Goal: Information Seeking & Learning: Learn about a topic

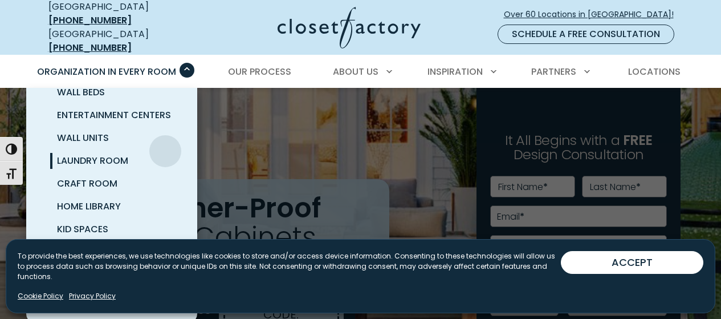
scroll to position [57, 0]
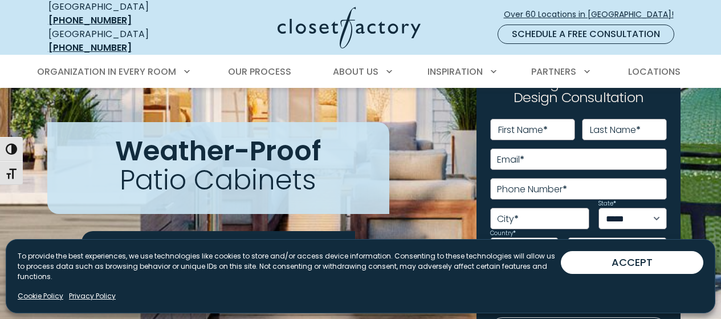
drag, startPoint x: 682, startPoint y: 271, endPoint x: 673, endPoint y: 270, distance: 8.6
click at [681, 270] on button "ACCEPT" at bounding box center [632, 262] width 143 height 23
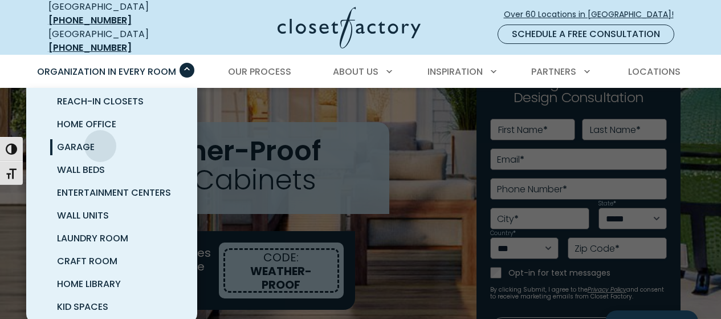
click at [100, 137] on link "Garage" at bounding box center [125, 147] width 171 height 23
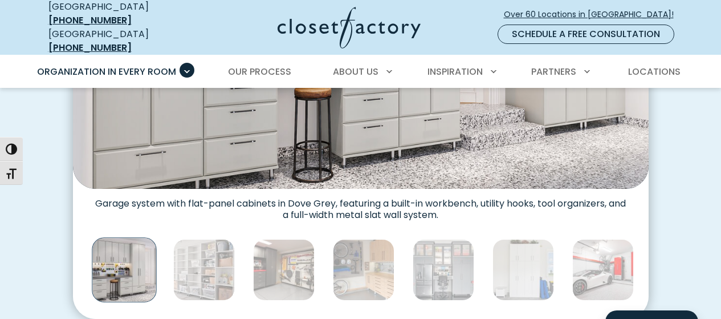
scroll to position [570, 0]
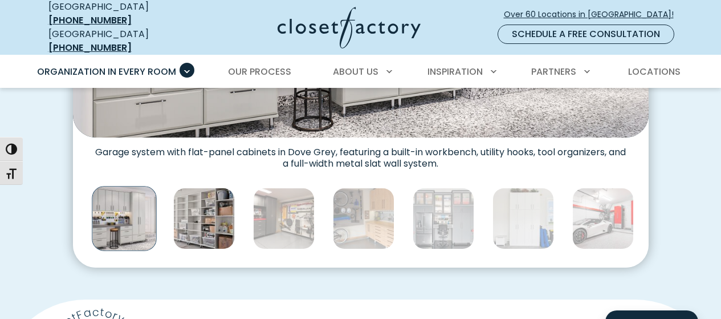
click at [194, 228] on img "Thumbnail Gallery" at bounding box center [204, 219] width 62 height 62
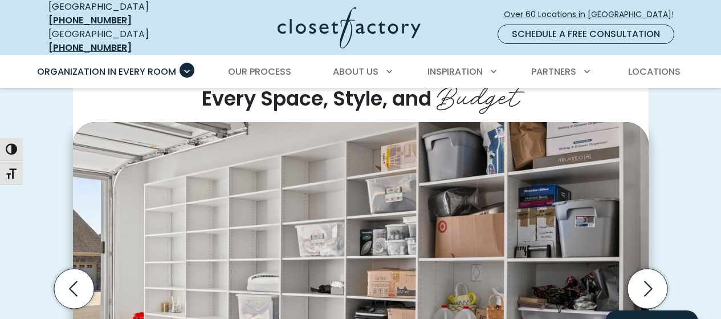
scroll to position [342, 0]
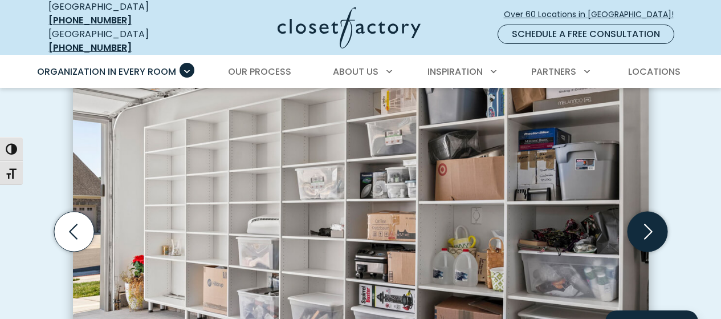
click at [663, 231] on icon "Next slide" at bounding box center [647, 231] width 40 height 40
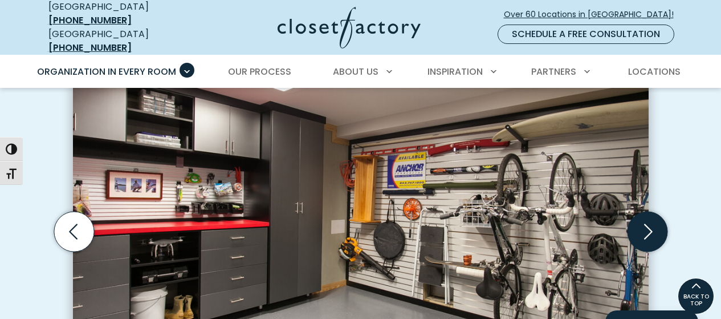
click at [646, 220] on icon "Next slide" at bounding box center [647, 231] width 40 height 40
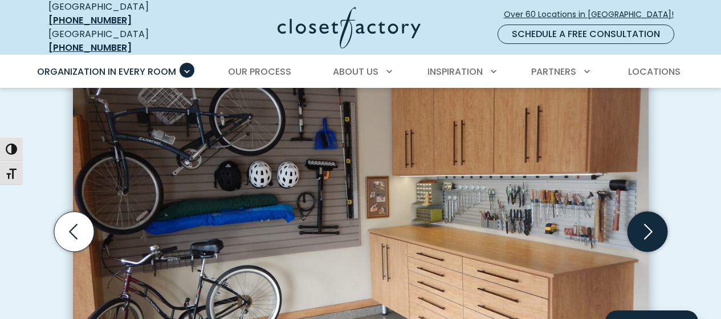
click at [649, 229] on icon "Next slide" at bounding box center [647, 231] width 40 height 40
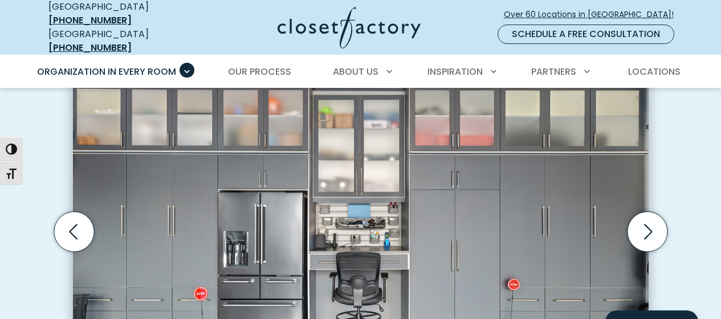
scroll to position [399, 0]
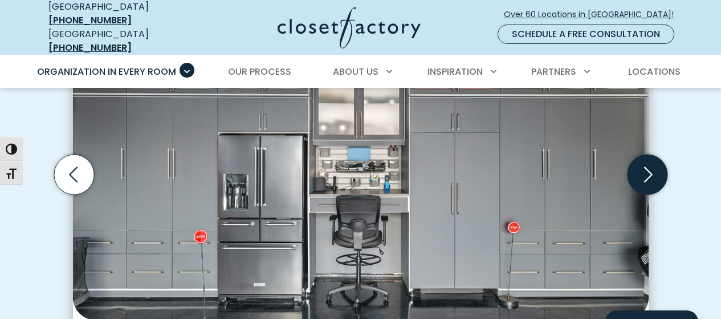
click at [650, 175] on icon "Next slide" at bounding box center [647, 174] width 40 height 40
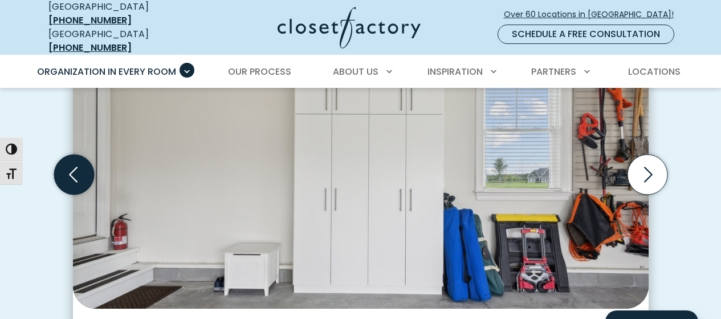
click at [84, 173] on icon "Previous slide" at bounding box center [74, 174] width 40 height 40
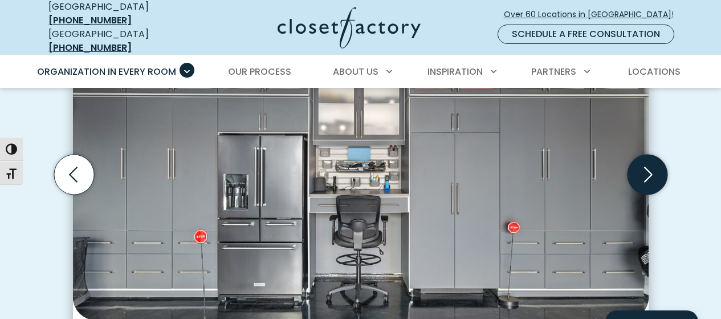
click at [646, 169] on icon "Next slide" at bounding box center [647, 174] width 40 height 40
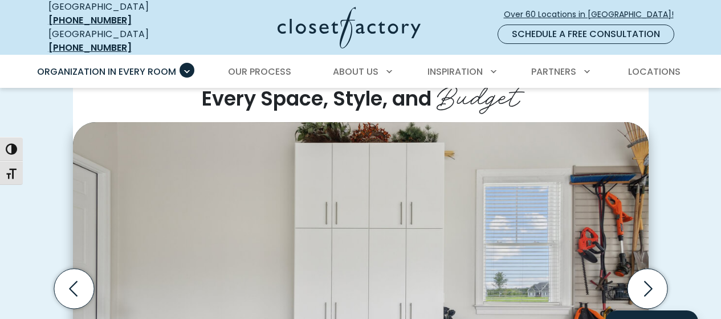
scroll to position [342, 0]
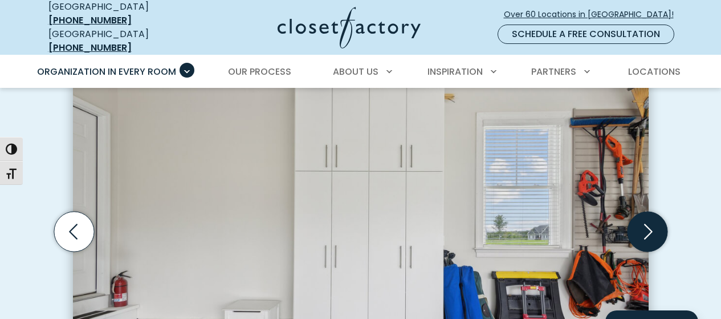
click at [652, 220] on icon "Next slide" at bounding box center [647, 231] width 40 height 40
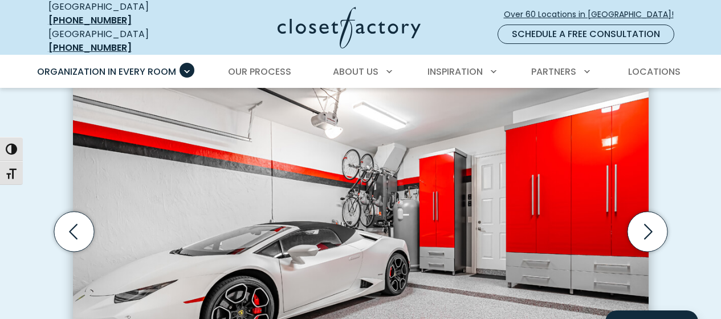
scroll to position [399, 0]
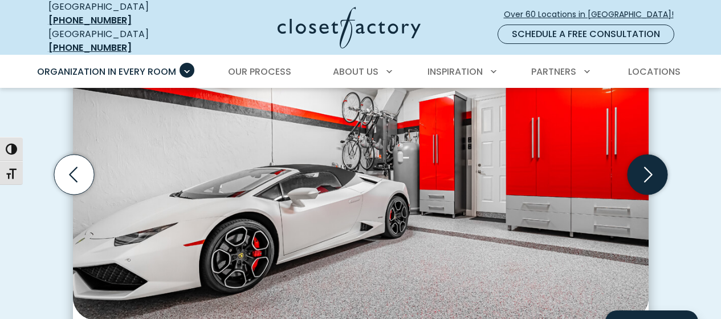
click at [657, 175] on icon "Next slide" at bounding box center [647, 174] width 40 height 40
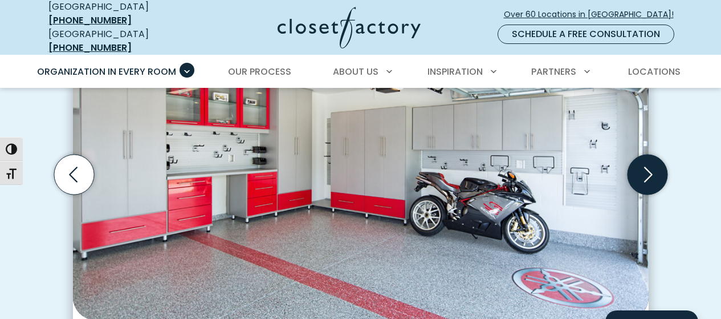
click at [657, 175] on icon "Next slide" at bounding box center [647, 174] width 40 height 40
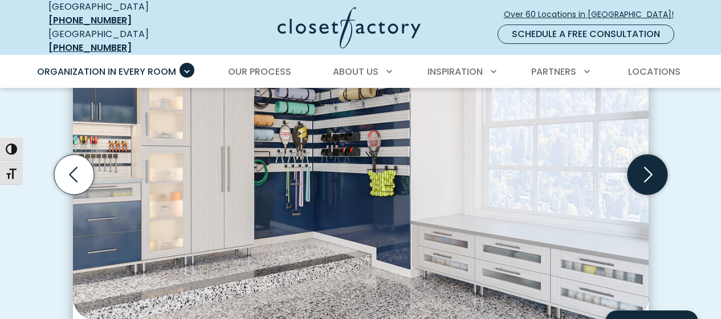
click at [657, 175] on icon "Next slide" at bounding box center [647, 174] width 40 height 40
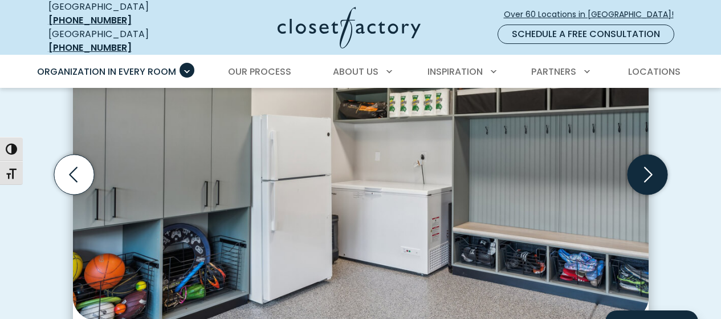
click at [657, 175] on icon "Next slide" at bounding box center [647, 174] width 40 height 40
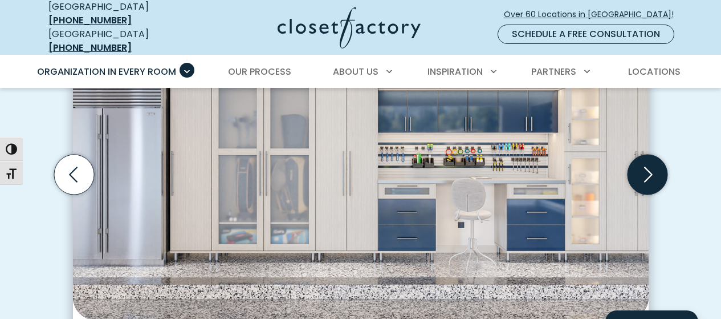
click at [657, 175] on icon "Next slide" at bounding box center [647, 174] width 40 height 40
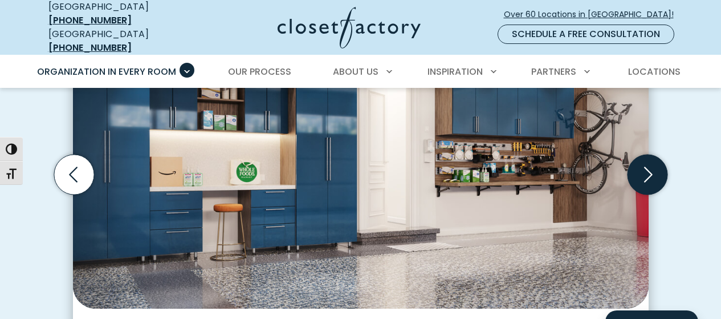
click at [657, 175] on icon "Next slide" at bounding box center [647, 174] width 40 height 40
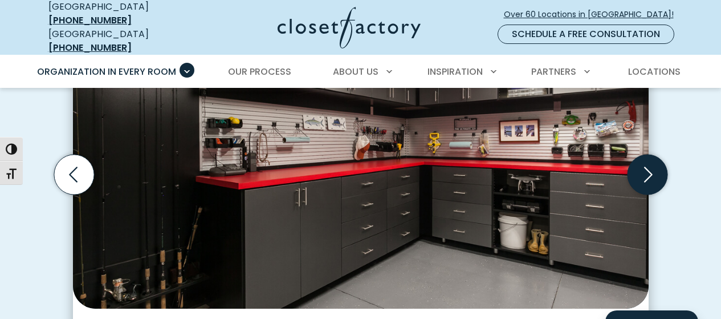
click at [654, 168] on icon "Next slide" at bounding box center [647, 174] width 40 height 40
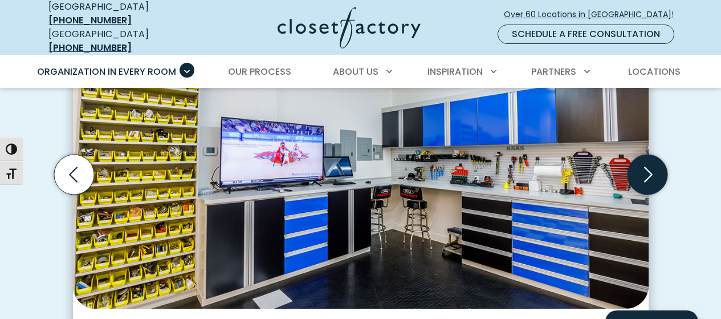
click at [654, 168] on icon "Next slide" at bounding box center [647, 174] width 40 height 40
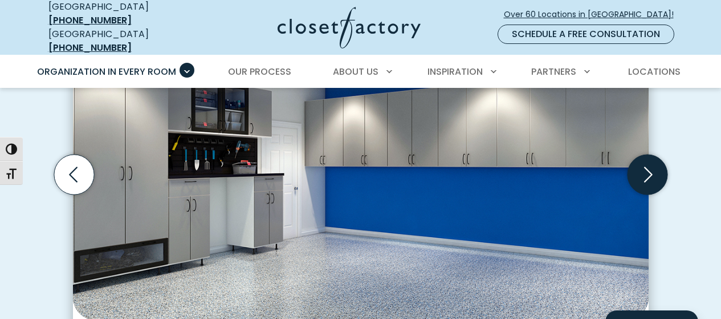
click at [654, 168] on icon "Next slide" at bounding box center [647, 174] width 40 height 40
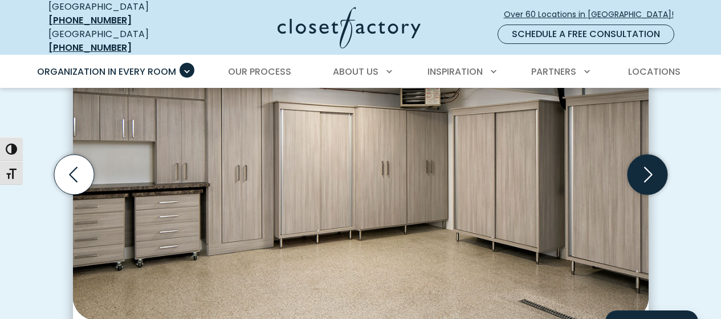
click at [654, 168] on icon "Next slide" at bounding box center [647, 174] width 40 height 40
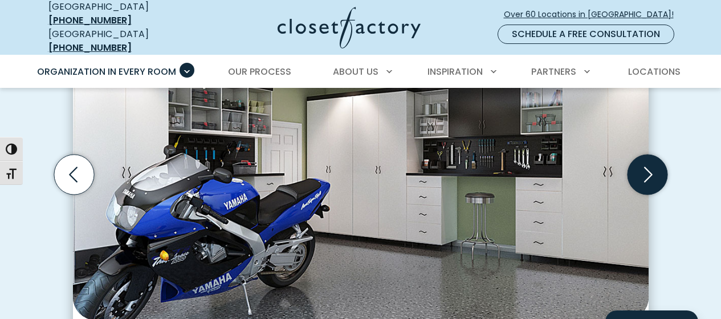
click at [654, 168] on icon "Next slide" at bounding box center [647, 174] width 40 height 40
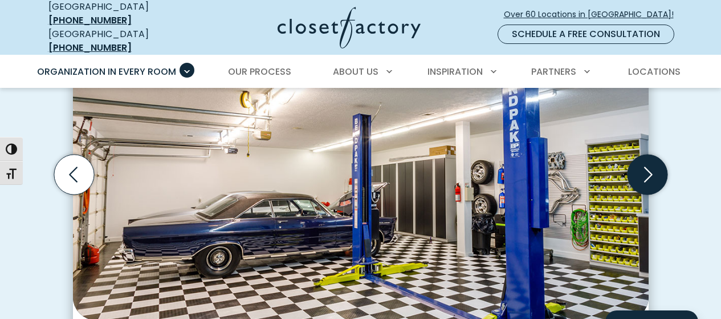
click at [654, 168] on icon "Next slide" at bounding box center [647, 174] width 40 height 40
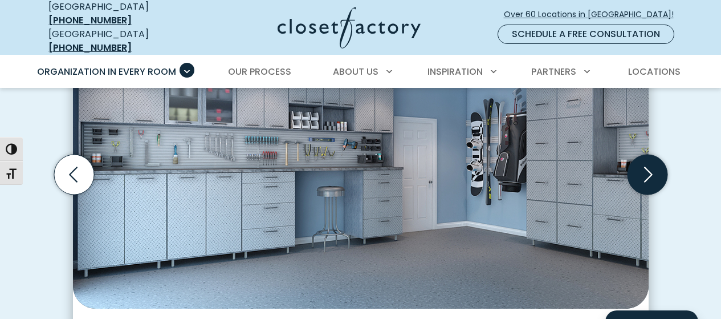
click at [654, 168] on icon "Next slide" at bounding box center [647, 174] width 40 height 40
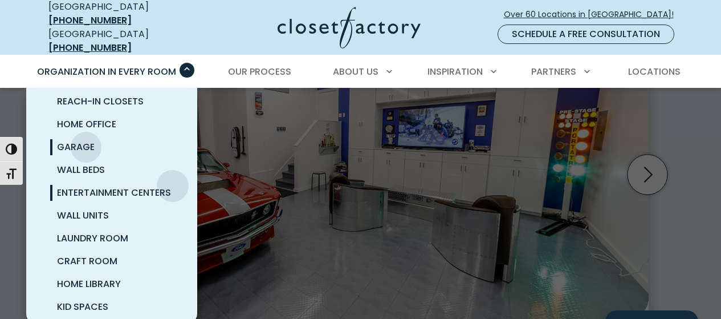
scroll to position [114, 0]
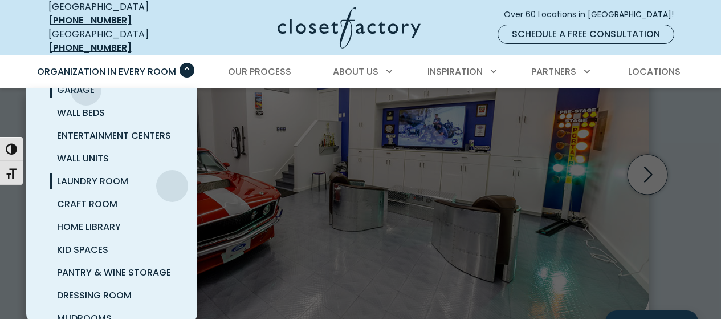
click at [172, 177] on link "Laundry Room" at bounding box center [125, 181] width 171 height 23
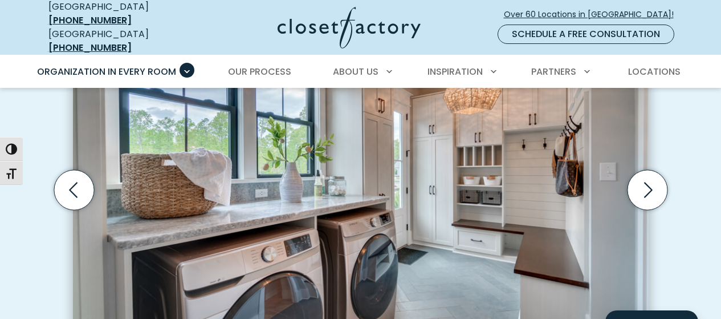
scroll to position [399, 0]
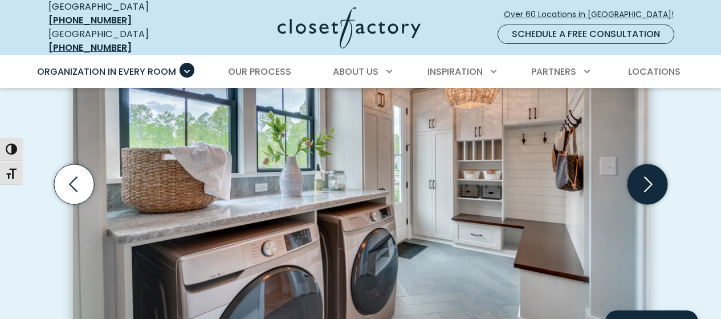
click at [651, 177] on icon "Next slide" at bounding box center [648, 184] width 9 height 15
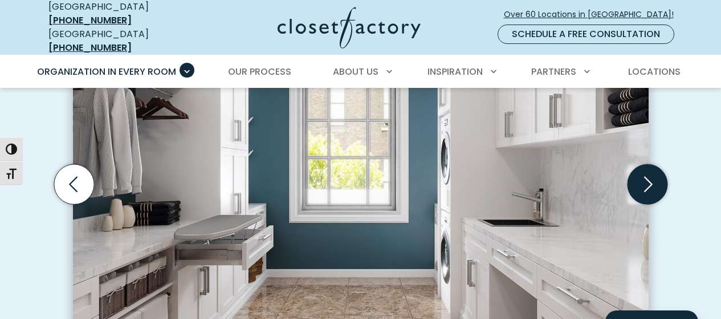
click at [650, 177] on icon "Next slide" at bounding box center [647, 184] width 40 height 40
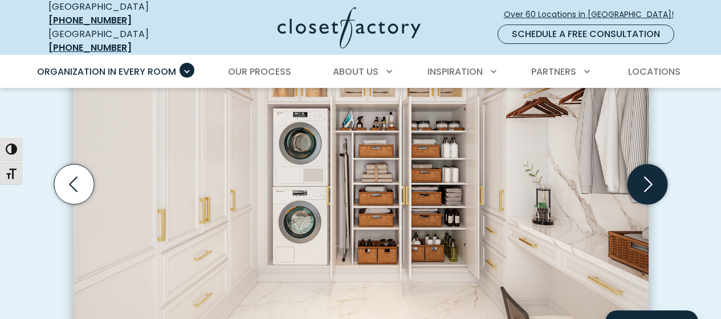
click at [650, 177] on icon "Next slide" at bounding box center [647, 184] width 40 height 40
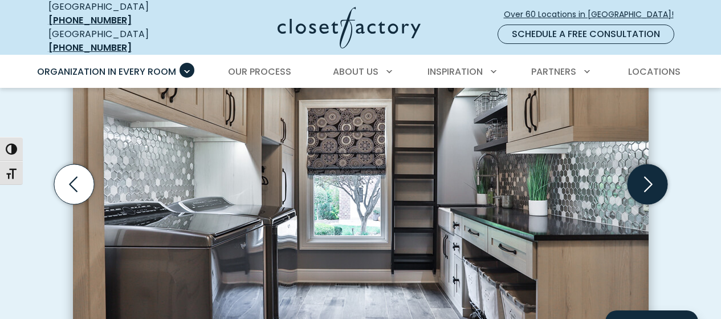
click at [650, 177] on icon "Next slide" at bounding box center [647, 184] width 40 height 40
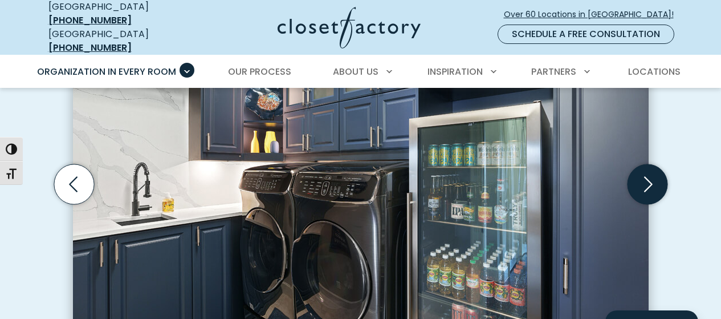
click at [650, 178] on icon "Next slide" at bounding box center [648, 184] width 9 height 15
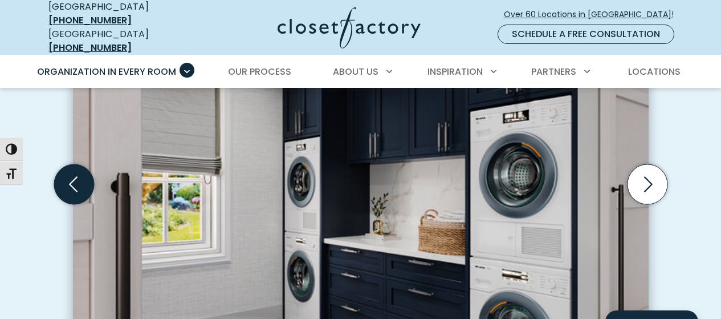
click at [76, 190] on icon "Previous slide" at bounding box center [74, 184] width 40 height 40
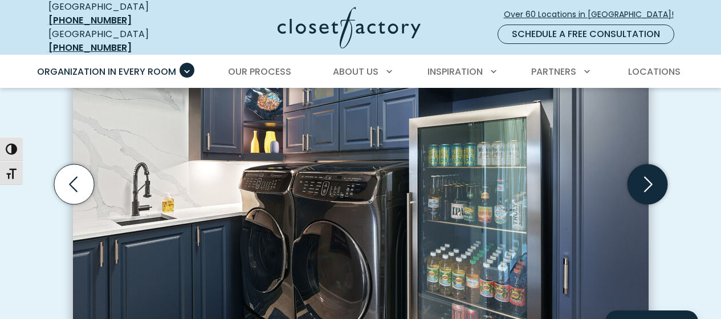
click at [660, 184] on icon "Next slide" at bounding box center [647, 184] width 40 height 40
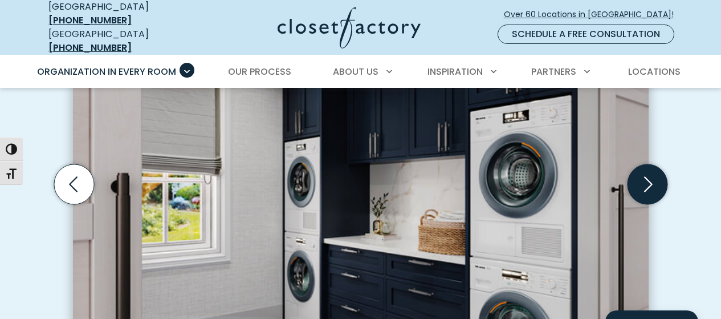
click at [657, 182] on icon "Next slide" at bounding box center [647, 184] width 40 height 40
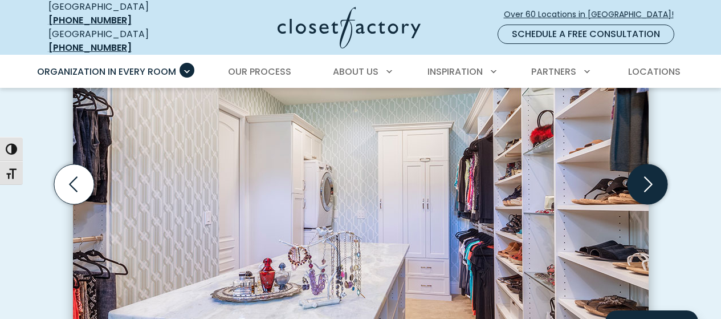
click at [657, 182] on icon "Next slide" at bounding box center [647, 184] width 40 height 40
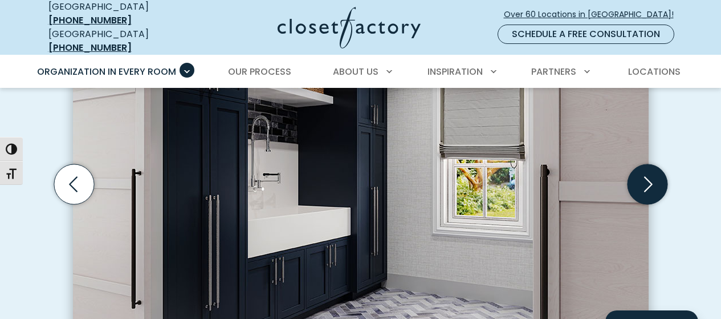
click at [657, 182] on icon "Next slide" at bounding box center [647, 184] width 40 height 40
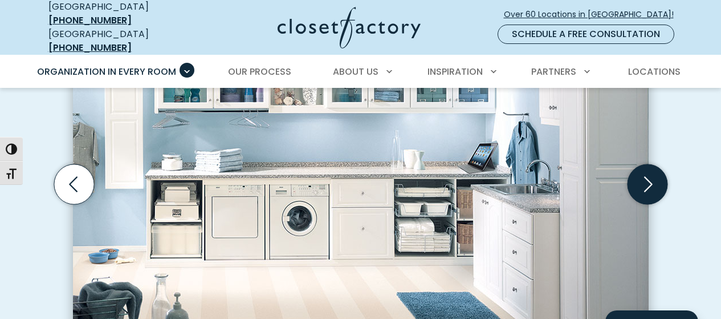
click at [657, 182] on icon "Next slide" at bounding box center [647, 184] width 40 height 40
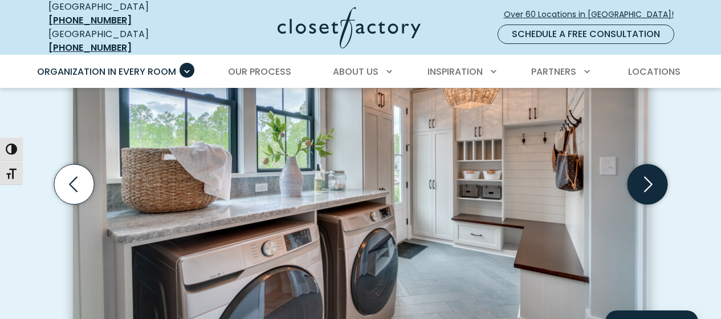
click at [657, 182] on icon "Next slide" at bounding box center [647, 184] width 40 height 40
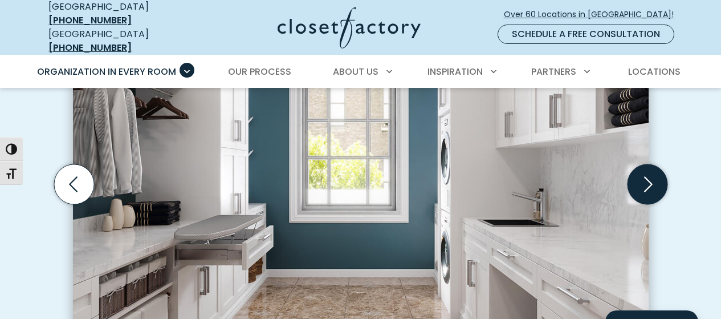
click at [657, 182] on icon "Next slide" at bounding box center [647, 184] width 40 height 40
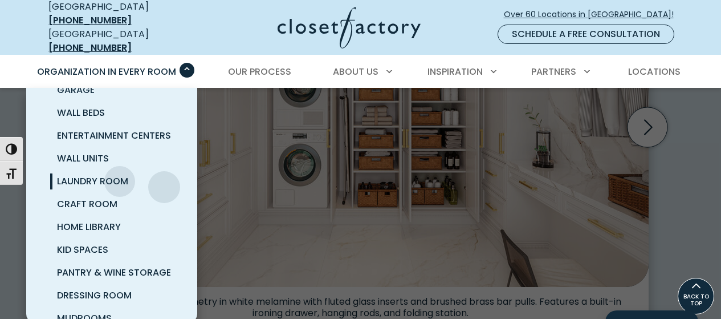
scroll to position [135, 0]
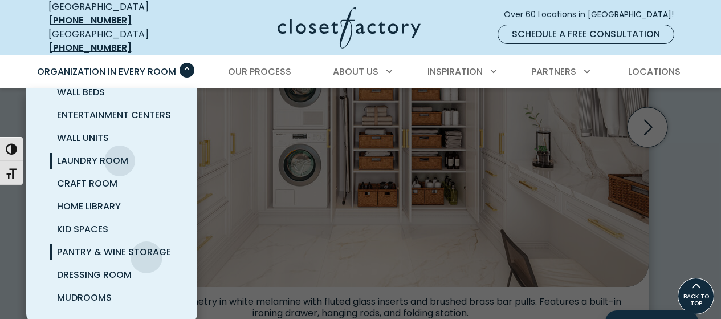
click at [147, 249] on span "Pantry & Wine Storage" at bounding box center [114, 251] width 114 height 13
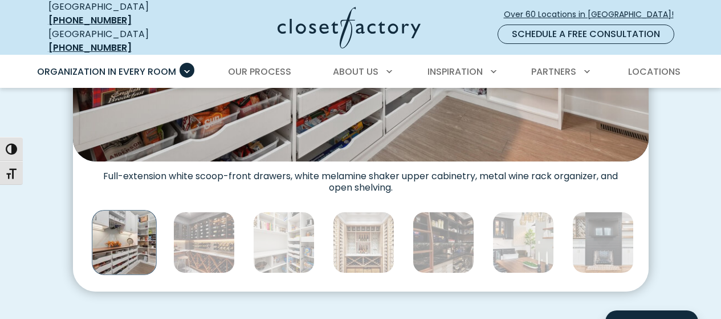
scroll to position [627, 0]
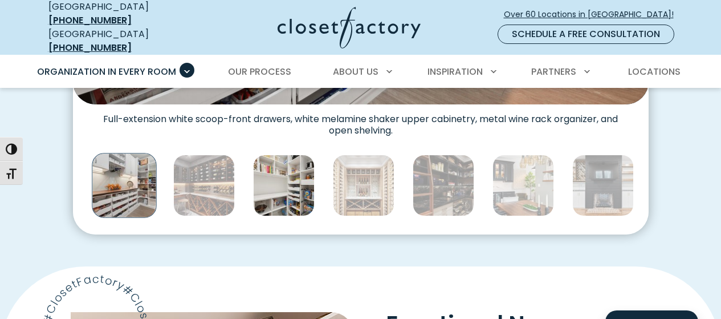
click at [285, 192] on img "Thumbnail Gallery" at bounding box center [284, 186] width 62 height 62
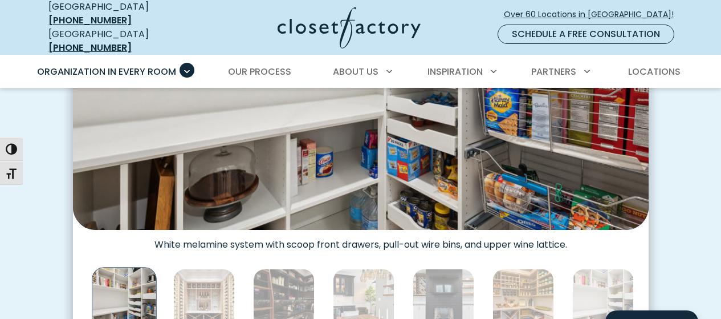
scroll to position [570, 0]
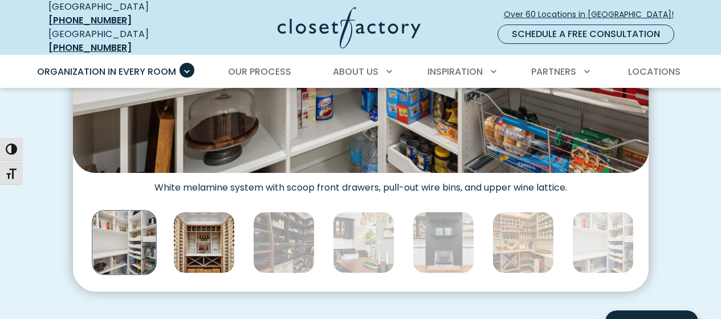
click at [201, 239] on img "Thumbnail Gallery" at bounding box center [204, 243] width 62 height 62
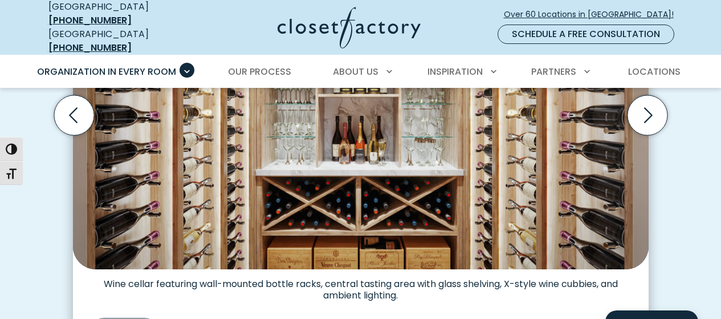
scroll to position [513, 0]
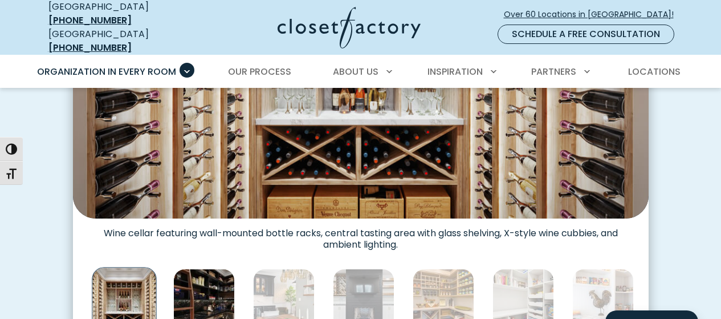
click at [227, 291] on img "Thumbnail Gallery" at bounding box center [204, 300] width 62 height 62
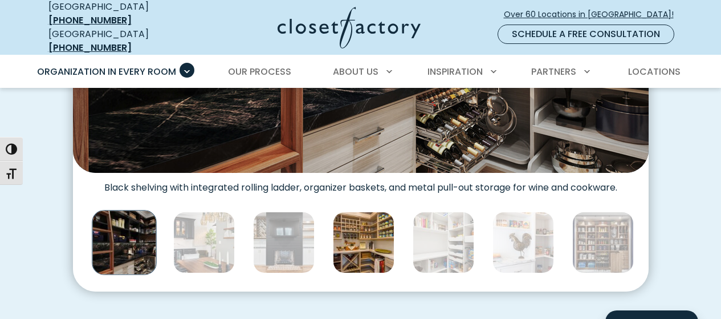
scroll to position [627, 0]
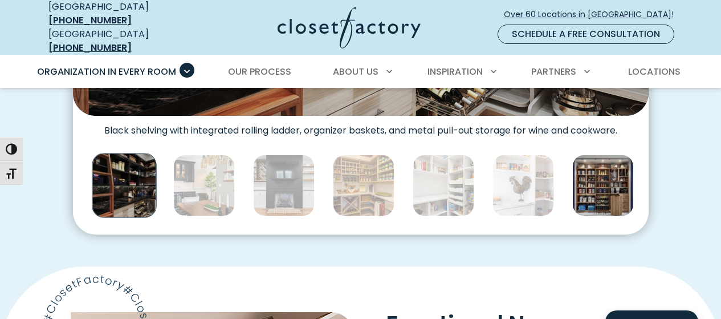
click at [608, 186] on img "Thumbnail Gallery" at bounding box center [604, 186] width 62 height 62
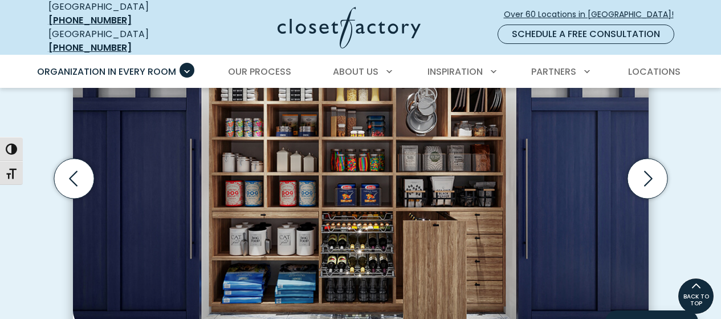
scroll to position [342, 0]
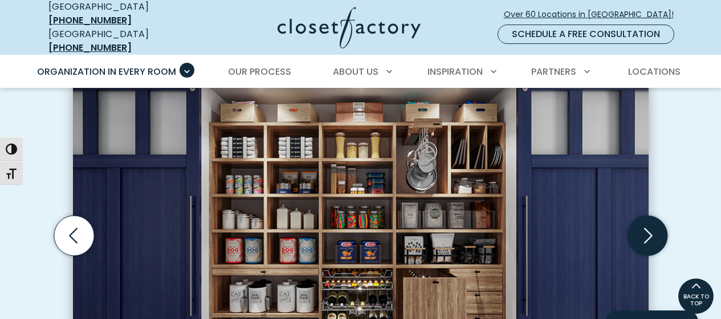
click at [651, 238] on icon "Next slide" at bounding box center [647, 236] width 40 height 40
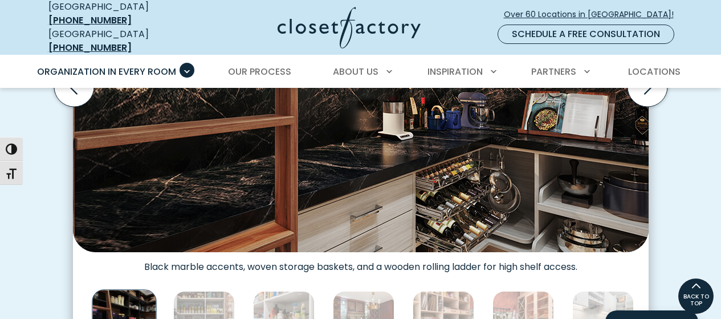
scroll to position [456, 0]
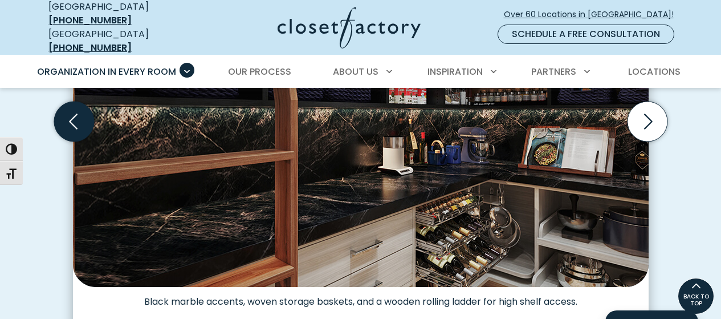
click at [63, 105] on icon "Previous slide" at bounding box center [74, 122] width 40 height 40
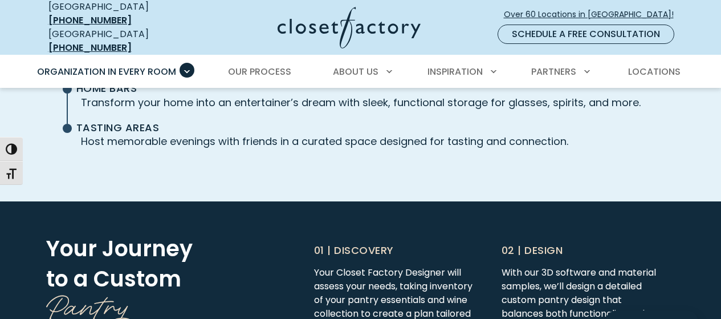
scroll to position [2737, 0]
